Goal: Use online tool/utility: Utilize a website feature to perform a specific function

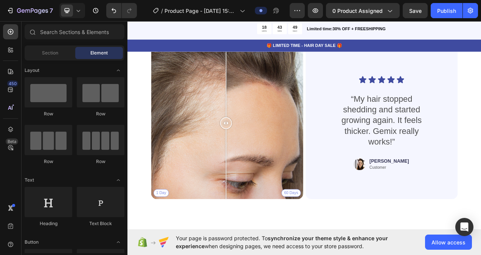
scroll to position [1626, 0]
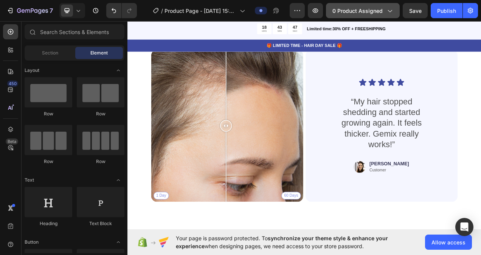
click at [360, 11] on span "0 product assigned" at bounding box center [357, 11] width 50 height 8
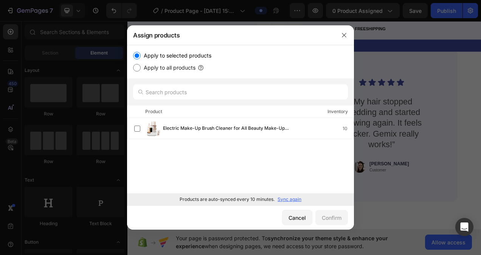
click at [194, 140] on div "Electric Make-Up Brush Cleaner for All Beauty Make-Up Brush Sets, Contour, Eyes…" at bounding box center [240, 155] width 227 height 75
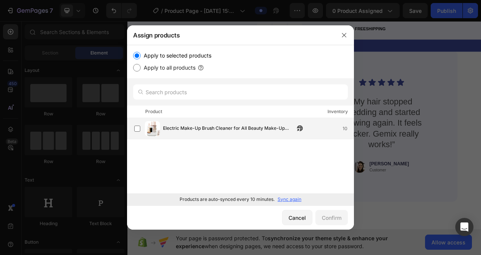
click at [208, 129] on span "Electric Make-Up Brush Cleaner for All Beauty Make-Up Brush Sets, Contour, Eyes…" at bounding box center [229, 128] width 132 height 8
click at [328, 218] on div "Confirm" at bounding box center [332, 218] width 20 height 8
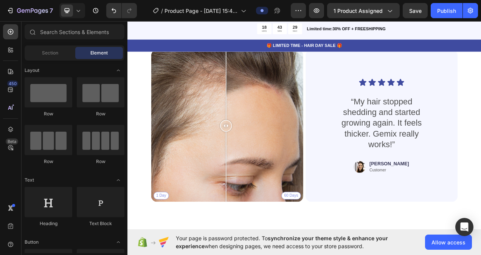
drag, startPoint x: 579, startPoint y: 202, endPoint x: 565, endPoint y: 22, distance: 180.8
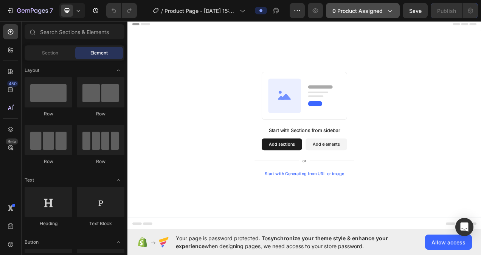
click at [374, 11] on span "0 product assigned" at bounding box center [357, 11] width 50 height 8
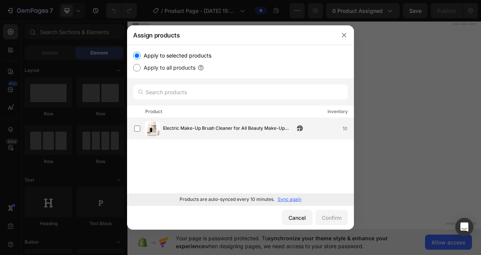
click at [247, 125] on span "Electric Make-Up Brush Cleaner for All Beauty Make-Up Brush Sets, Contour, Eyes…" at bounding box center [229, 128] width 132 height 8
click at [330, 214] on div "Confirm" at bounding box center [332, 218] width 20 height 8
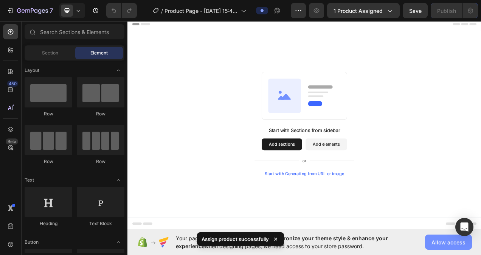
click at [444, 243] on span "Allow access" at bounding box center [448, 242] width 34 height 8
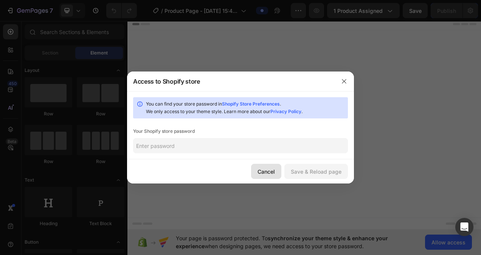
click at [277, 173] on button "Cancel" at bounding box center [266, 171] width 30 height 15
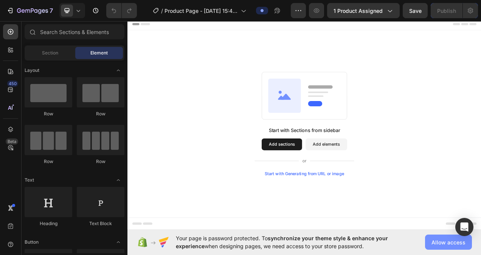
click at [429, 235] on button "Allow access" at bounding box center [448, 241] width 47 height 15
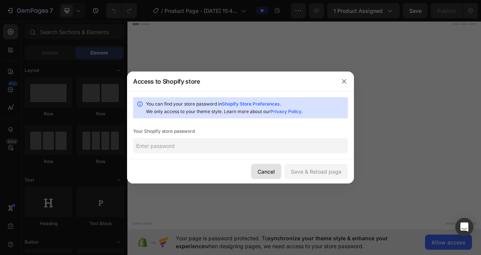
click at [270, 173] on div "Cancel" at bounding box center [265, 171] width 17 height 8
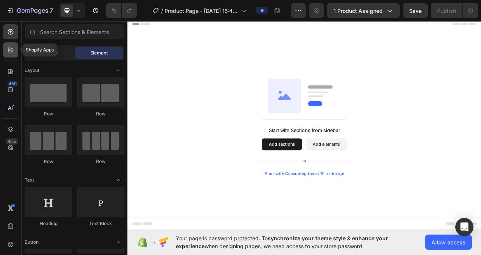
click at [11, 52] on icon at bounding box center [12, 51] width 2 height 2
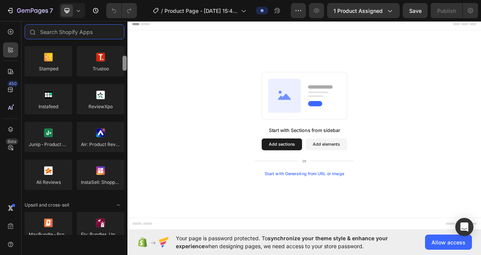
scroll to position [197, 0]
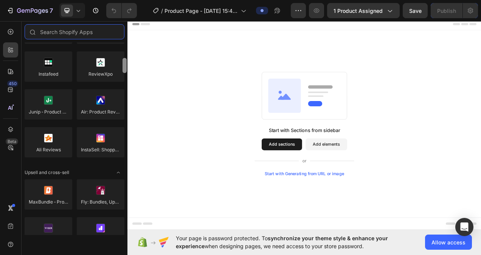
drag, startPoint x: 251, startPoint y: 74, endPoint x: 131, endPoint y: 101, distance: 123.7
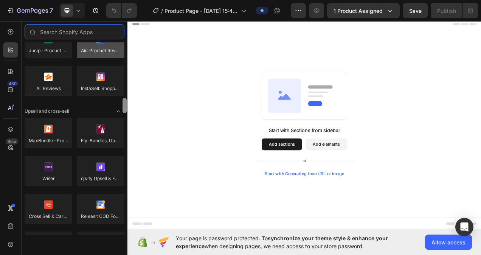
scroll to position [211, 0]
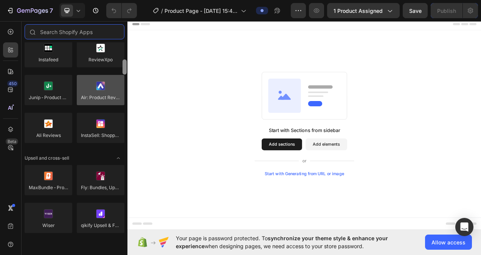
drag, startPoint x: 124, startPoint y: 52, endPoint x: 121, endPoint y: 69, distance: 17.3
click at [121, 69] on div "Product reviews Loox Fera Reviews Judge.me LAI Product Reviews Opinew Rivyo Ryv…" at bounding box center [75, 138] width 106 height 192
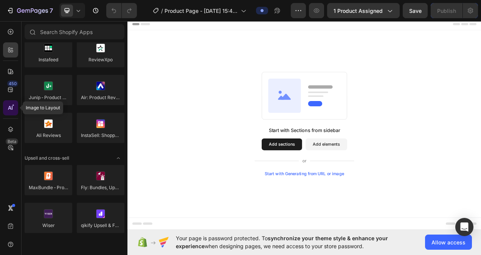
click at [11, 103] on div at bounding box center [10, 107] width 15 height 15
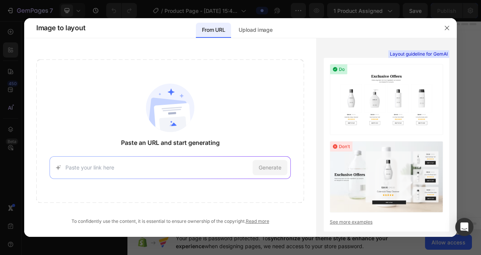
click at [184, 165] on input at bounding box center [157, 167] width 184 height 8
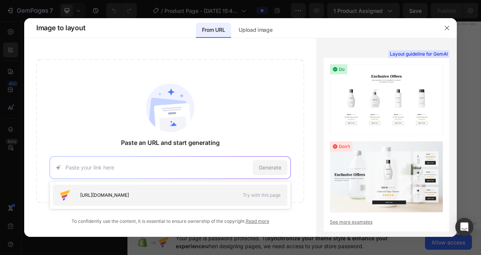
click at [129, 194] on span "https://seal-commerce-asia.myshopify.com/pages/image-to-layout-demo-page" at bounding box center [104, 195] width 49 height 7
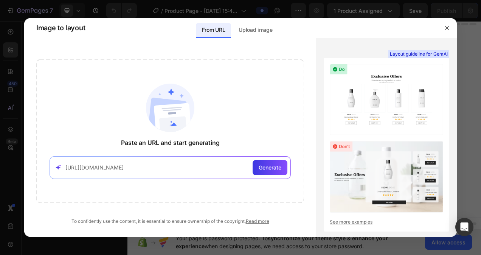
click at [211, 176] on div "https://seal-commerce-asia.myshopify.com/pages/image-to-layout-demo-page Genera…" at bounding box center [170, 167] width 241 height 23
click at [218, 169] on input "https://seal-commerce-asia.myshopify.com/pages/image-to-layout-demo-page" at bounding box center [157, 167] width 184 height 8
type input "h"
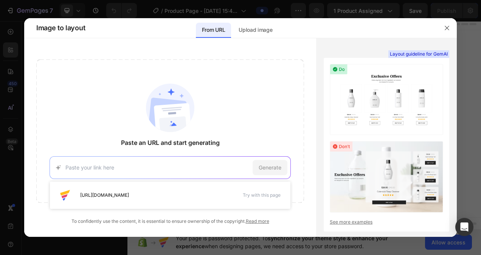
click at [158, 163] on input at bounding box center [157, 167] width 184 height 8
paste input "https://www.aliexpress.com/item/1005008501639851.html?irclickid=wu03-zxQcxycW4u…"
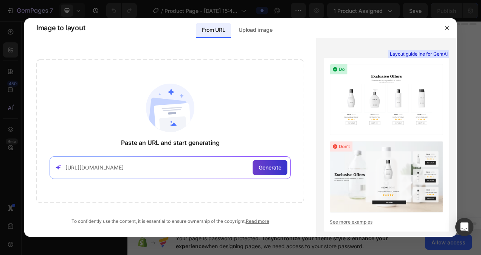
type input "https://www.aliexpress.com/item/1005008501639851.html?irclickid=wu03-zxQcxycW4u…"
click at [283, 163] on div "Generate" at bounding box center [269, 167] width 35 height 15
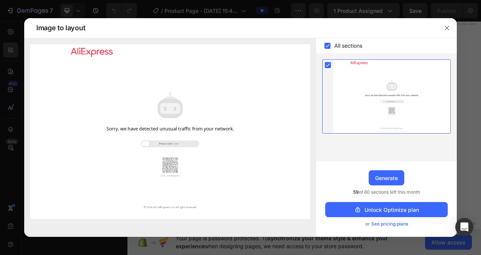
click at [156, 142] on img at bounding box center [170, 131] width 280 height 175
drag, startPoint x: 149, startPoint y: 144, endPoint x: 204, endPoint y: 137, distance: 56.1
click at [204, 137] on img at bounding box center [170, 131] width 280 height 175
drag, startPoint x: 141, startPoint y: 143, endPoint x: 209, endPoint y: 140, distance: 68.1
click at [209, 140] on img at bounding box center [170, 131] width 280 height 175
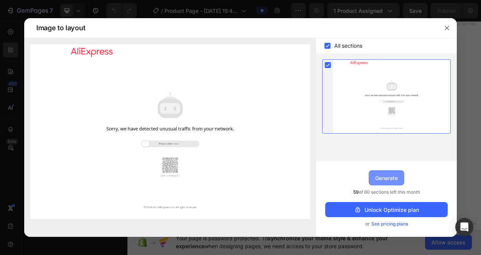
click at [376, 176] on div "Generate" at bounding box center [386, 178] width 23 height 8
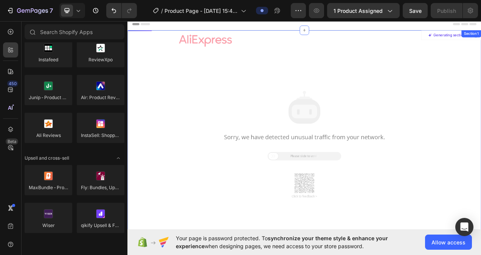
click at [369, 197] on div at bounding box center [354, 175] width 453 height 283
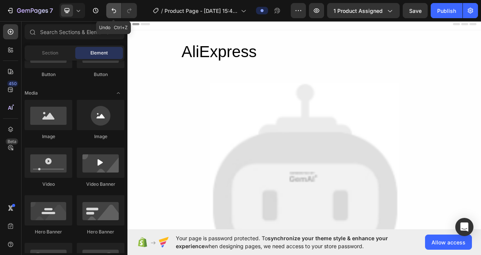
click at [114, 8] on icon "Undo/Redo" at bounding box center [114, 11] width 8 height 8
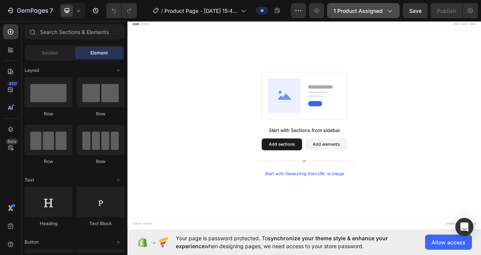
click at [339, 7] on span "1 product assigned" at bounding box center [357, 11] width 49 height 8
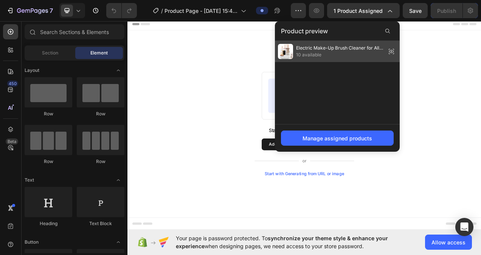
click at [328, 57] on span "10 available" at bounding box center [339, 54] width 87 height 7
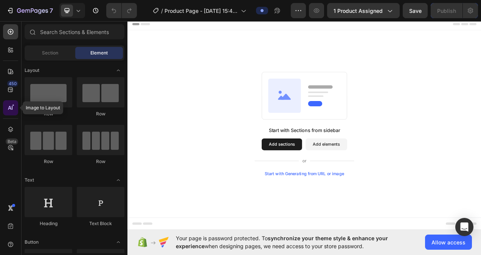
click at [14, 109] on div at bounding box center [10, 107] width 15 height 15
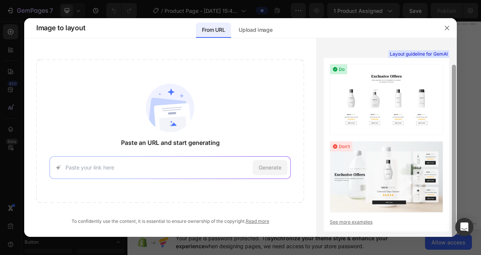
drag, startPoint x: 453, startPoint y: 63, endPoint x: 435, endPoint y: 59, distance: 18.3
click at [435, 59] on div "Layout guideline for GemAI See more examples" at bounding box center [386, 137] width 141 height 198
click at [245, 156] on div "Generate" at bounding box center [170, 167] width 241 height 23
click at [194, 166] on input at bounding box center [157, 167] width 184 height 8
paste input "https://platform.autods.com/products/68be01fd381452f5182fb556&2"
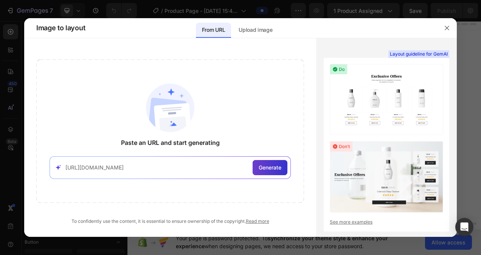
type input "https://platform.autods.com/products/68be01fd381452f5182fb556&2"
click at [266, 169] on span "Generate" at bounding box center [270, 167] width 23 height 8
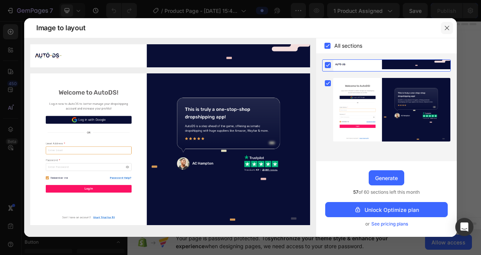
click at [447, 31] on button "button" at bounding box center [447, 28] width 12 height 12
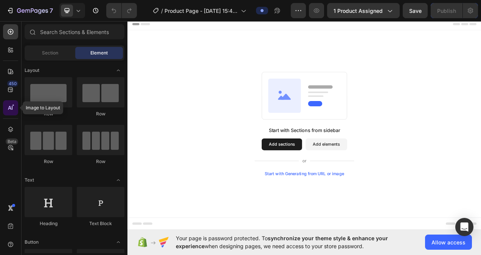
click at [12, 107] on icon at bounding box center [11, 108] width 8 height 8
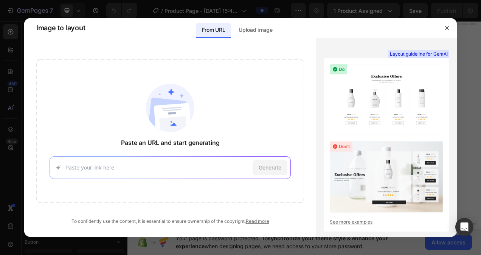
click at [159, 155] on div "Paste an URL and start generating Generate" at bounding box center [170, 130] width 268 height 143
drag, startPoint x: 146, startPoint y: 166, endPoint x: 95, endPoint y: 161, distance: 51.0
click at [95, 161] on div "Generate" at bounding box center [170, 167] width 241 height 23
paste input "https://averecosmeticsupplies.com/products/electric-make-up-brush-cleaner-for-a…"
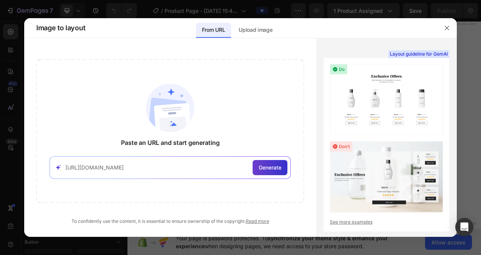
type input "https://averecosmeticsupplies.com/products/electric-make-up-brush-cleaner-for-a…"
click at [261, 161] on div "Generate" at bounding box center [269, 167] width 35 height 15
